Goal: Information Seeking & Learning: Understand process/instructions

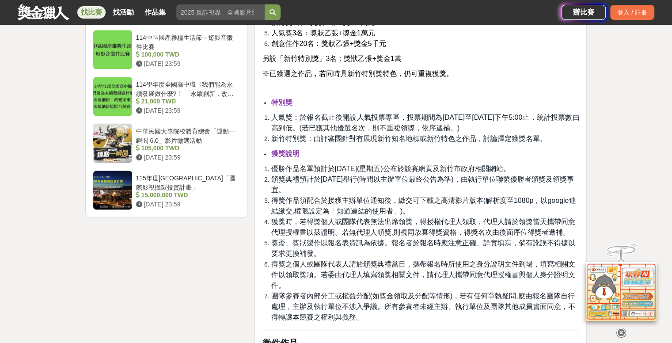
scroll to position [1149, 0]
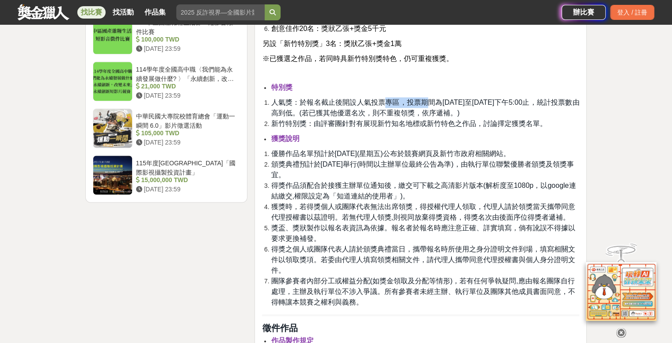
drag, startPoint x: 386, startPoint y: 103, endPoint x: 430, endPoint y: 103, distance: 43.3
click at [431, 102] on span "人氣獎：於報名截止後開設人氣投票專區，投票期間為[DATE]至[DATE]下午5:00止，統計投票數由高到低。(若已獲其他優選名次，則不重複領獎，依序遞補。)" at bounding box center [425, 108] width 309 height 18
drag, startPoint x: 389, startPoint y: 115, endPoint x: 416, endPoint y: 114, distance: 27.9
click at [416, 114] on span "人氣獎：於報名截止後開設人氣投票專區，投票期間為114年10月7日至114年10月13日下午5:00止，統計投票數由高到低。(若已獲其他優選名次，則不重複領獎…" at bounding box center [425, 108] width 309 height 18
drag, startPoint x: 399, startPoint y: 125, endPoint x: 436, endPoint y: 125, distance: 37.1
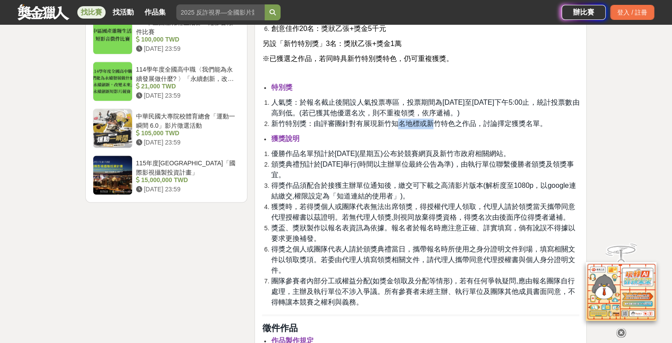
click at [436, 125] on span "新竹特別獎：由評審團針對有展現新竹知名地標或新竹特色之作品，討論擇定獲獎名單。" at bounding box center [409, 124] width 276 height 8
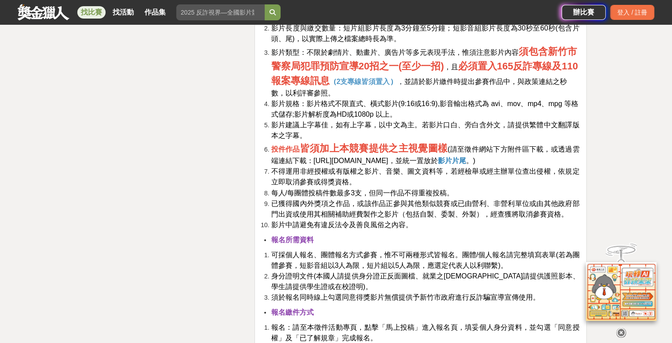
scroll to position [1503, 0]
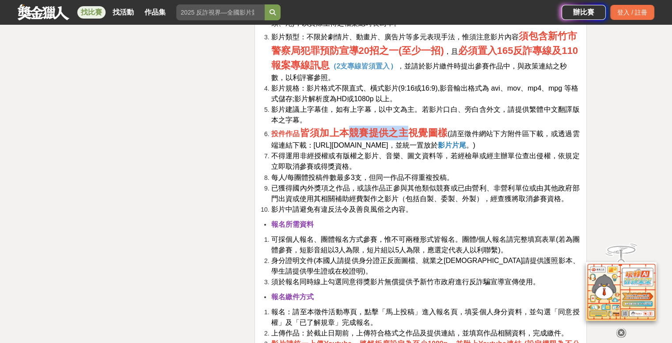
drag, startPoint x: 350, startPoint y: 133, endPoint x: 409, endPoint y: 134, distance: 59.7
click at [409, 134] on strong "皆須加上本競賽提供之主視覺圖樣" at bounding box center [374, 132] width 148 height 11
drag, startPoint x: 437, startPoint y: 145, endPoint x: 466, endPoint y: 147, distance: 29.2
click at [466, 147] on li "投件作品 皆須加上本競賽提供之主視覺圖樣 (請至徵件網站下方附件區下載，或透過雲端連結下載： https://reurl.cc/vQ910y ，並統一置放於 …" at bounding box center [425, 138] width 309 height 25
click at [359, 143] on span "https://reurl.cc/vQ910y" at bounding box center [350, 145] width 75 height 8
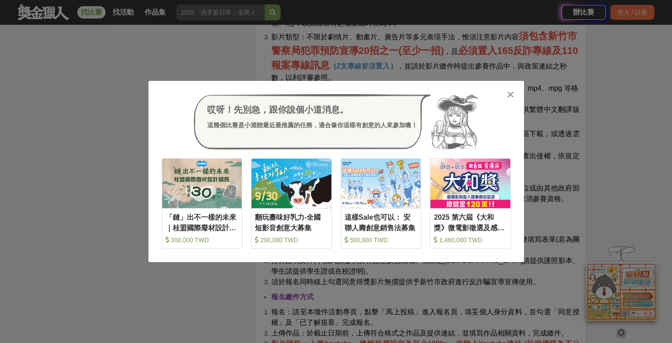
click at [511, 95] on icon at bounding box center [510, 94] width 7 height 9
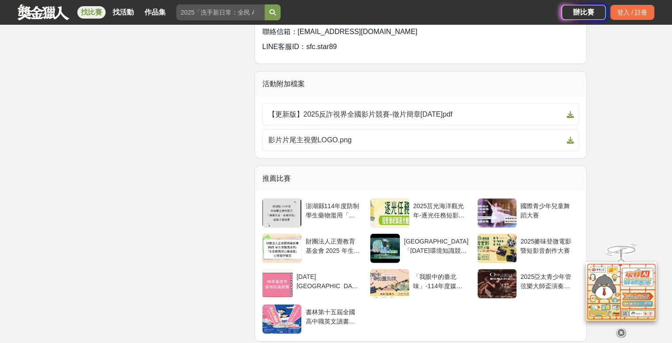
scroll to position [2608, 0]
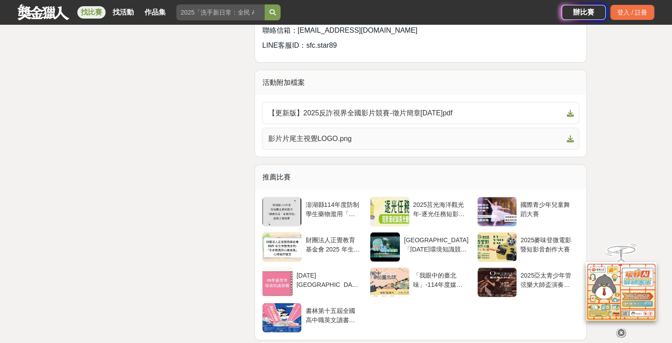
click at [569, 137] on icon at bounding box center [570, 138] width 7 height 7
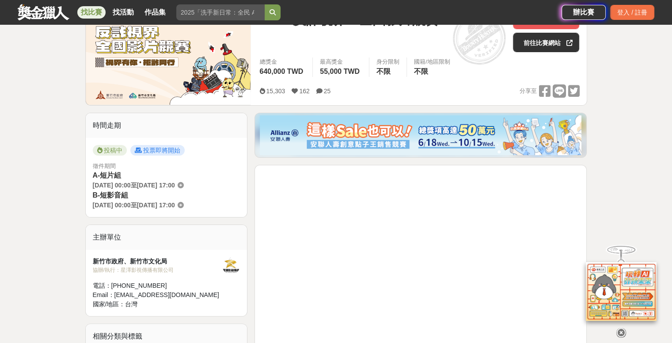
scroll to position [265, 0]
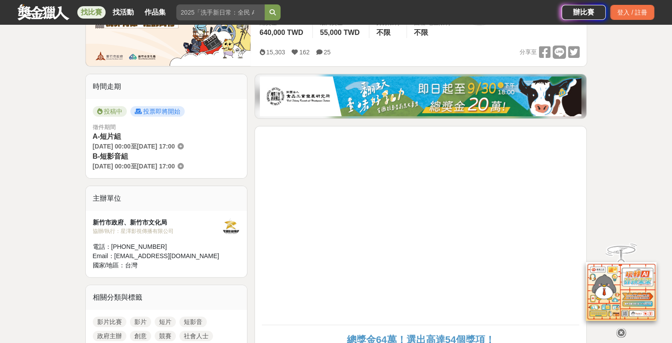
scroll to position [309, 0]
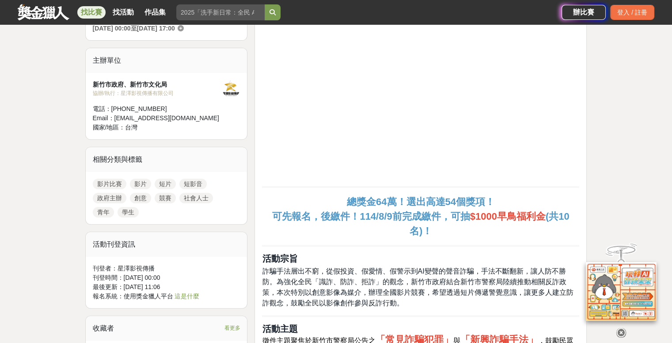
drag, startPoint x: 625, startPoint y: 161, endPoint x: 599, endPoint y: 161, distance: 26.1
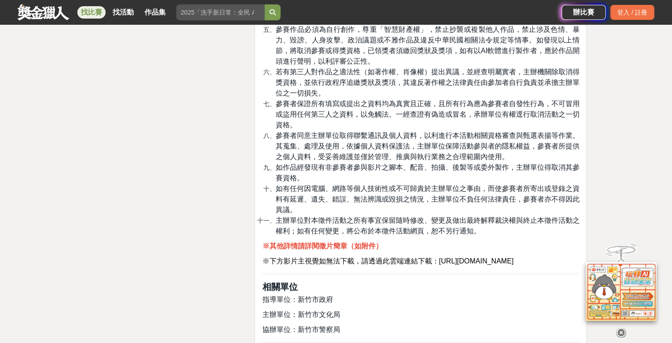
scroll to position [2343, 0]
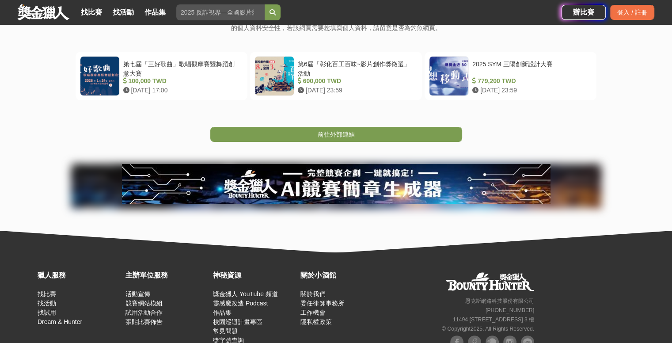
scroll to position [177, 0]
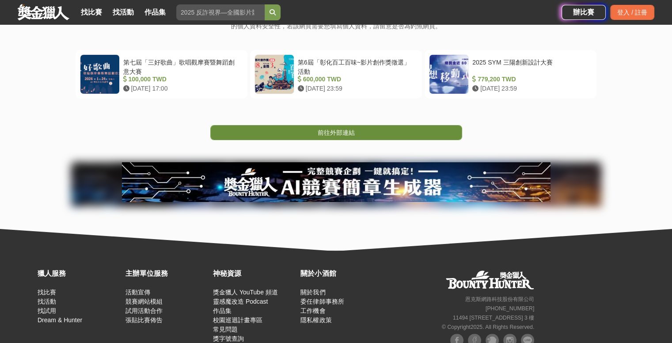
click at [339, 134] on span "前往外部連結" at bounding box center [336, 132] width 37 height 7
